Goal: Task Accomplishment & Management: Use online tool/utility

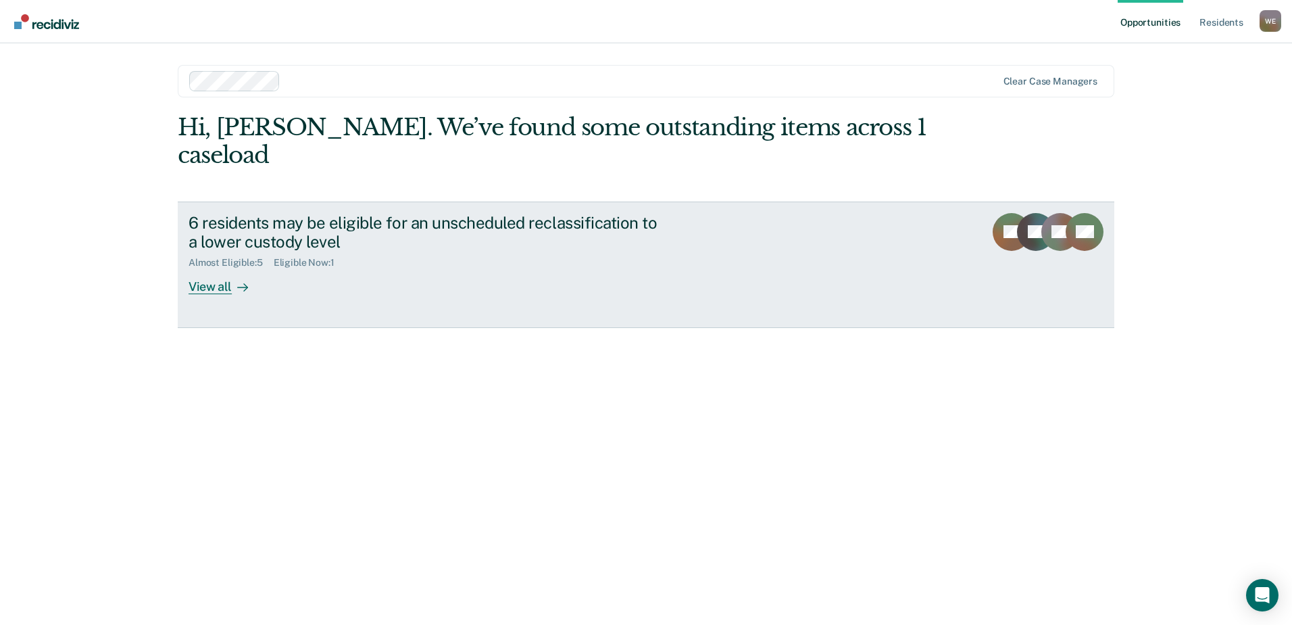
click at [224, 268] on div "View all" at bounding box center [227, 281] width 76 height 26
